Goal: Task Accomplishment & Management: Manage account settings

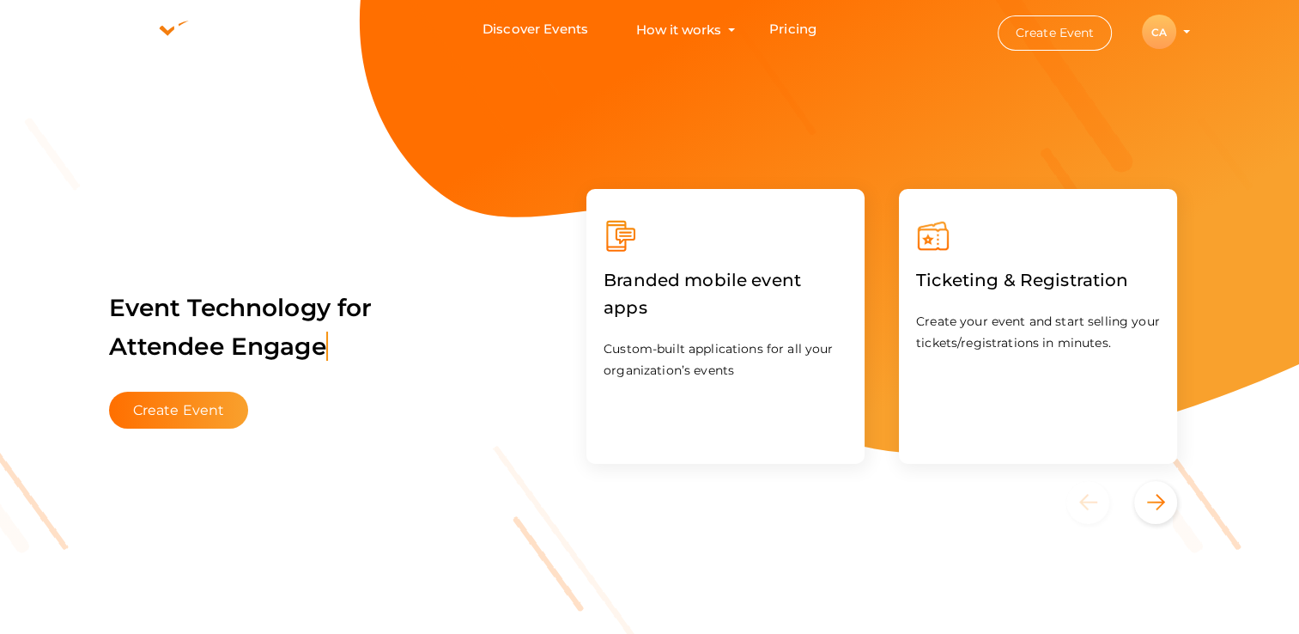
click at [1149, 28] on div "CA" at bounding box center [1159, 32] width 34 height 34
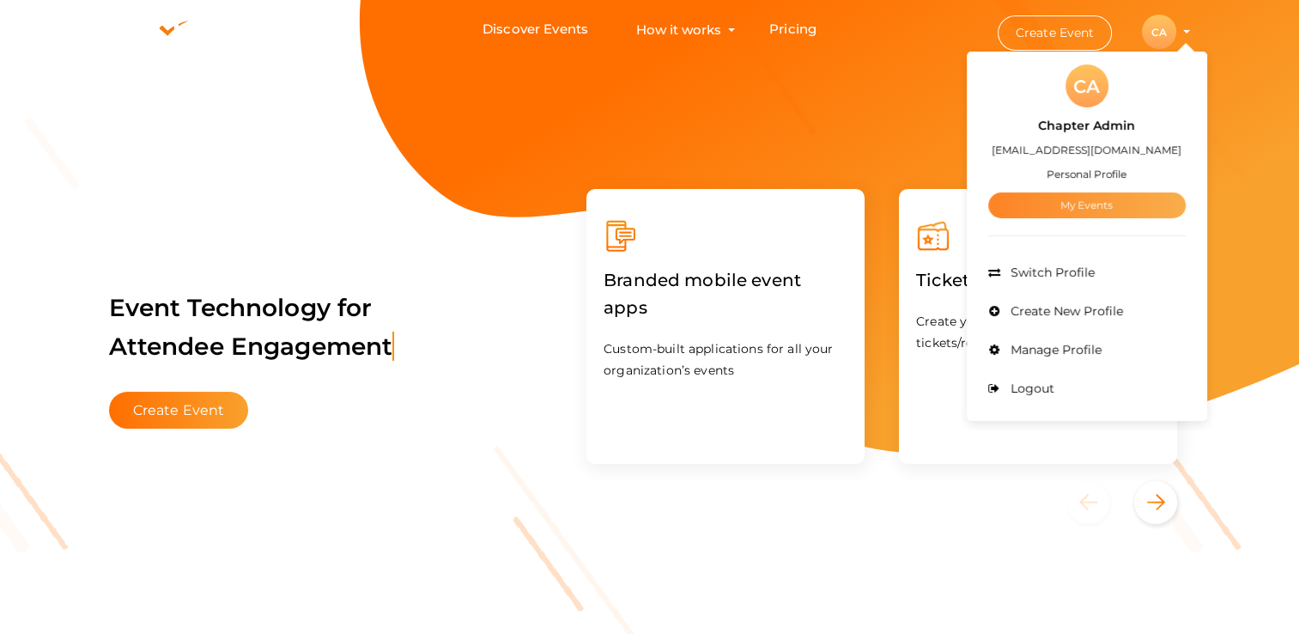
click at [1070, 204] on link "My Events" at bounding box center [1086, 205] width 197 height 26
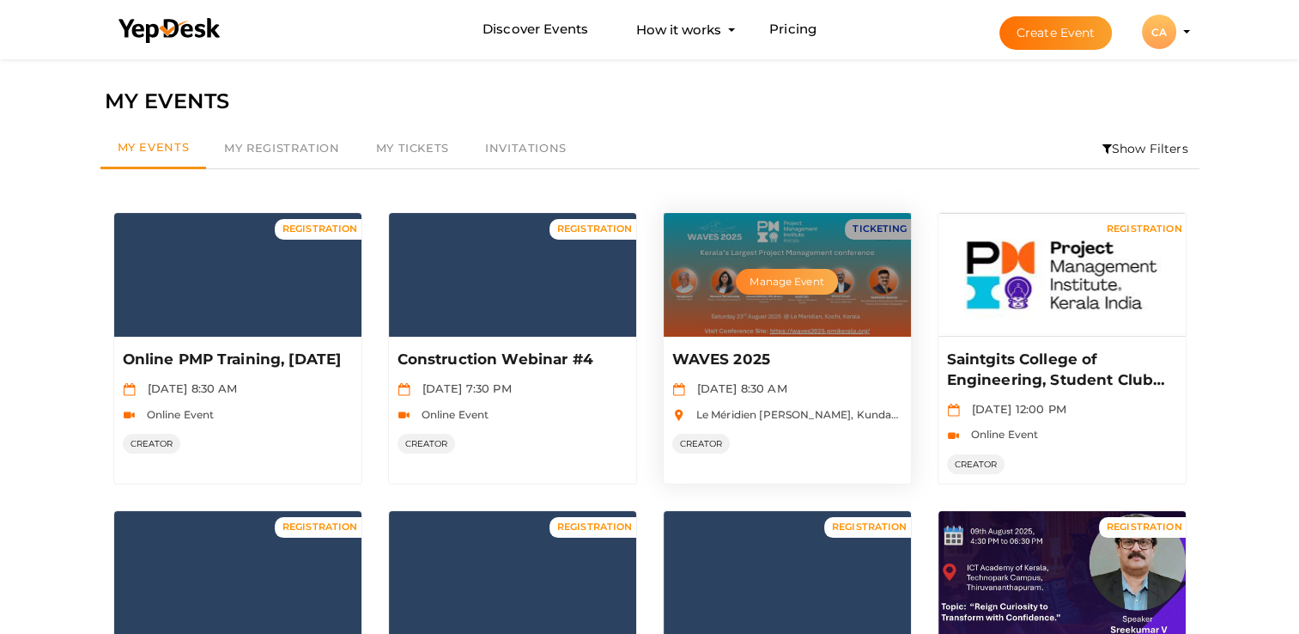
click at [781, 276] on button "Manage Event" at bounding box center [786, 282] width 101 height 26
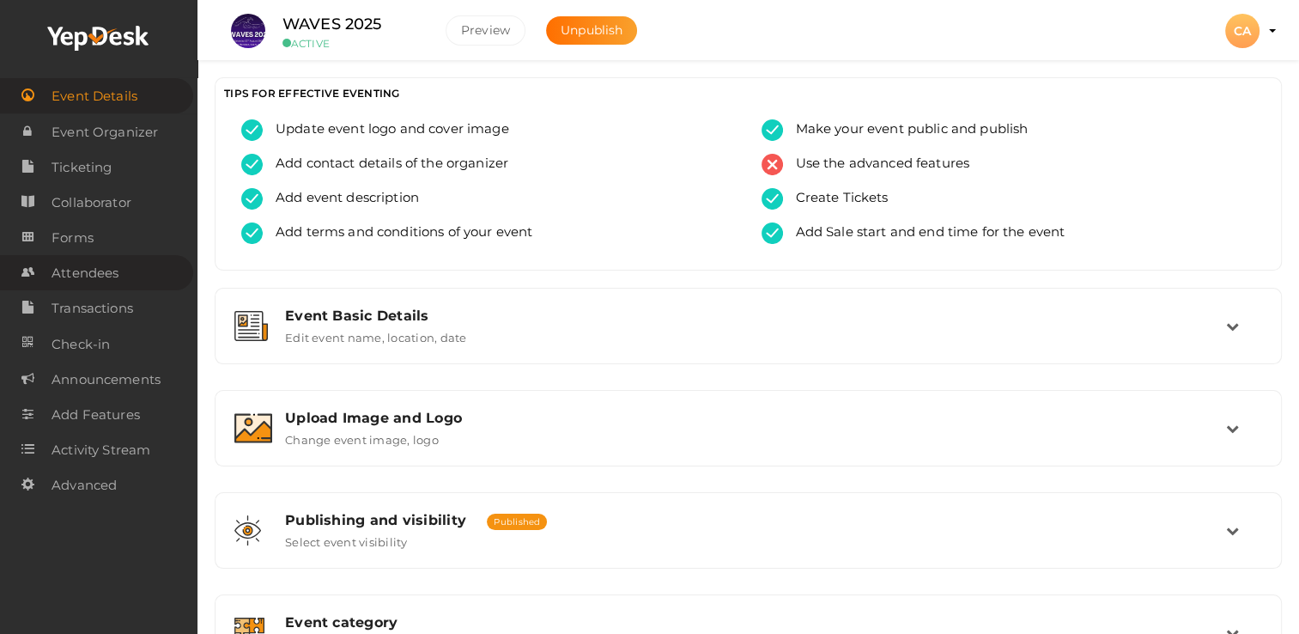
click at [88, 278] on span "Attendees" at bounding box center [85, 273] width 67 height 34
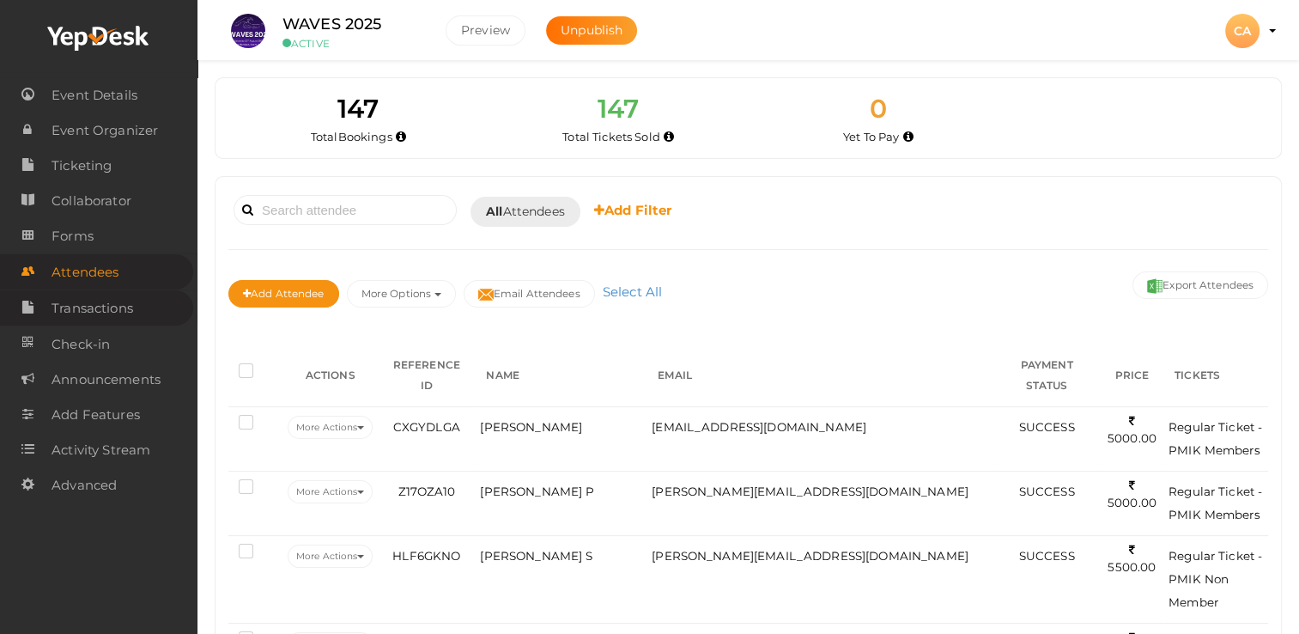
click at [102, 309] on span "Transactions" at bounding box center [93, 308] width 82 height 34
